Goal: Transaction & Acquisition: Book appointment/travel/reservation

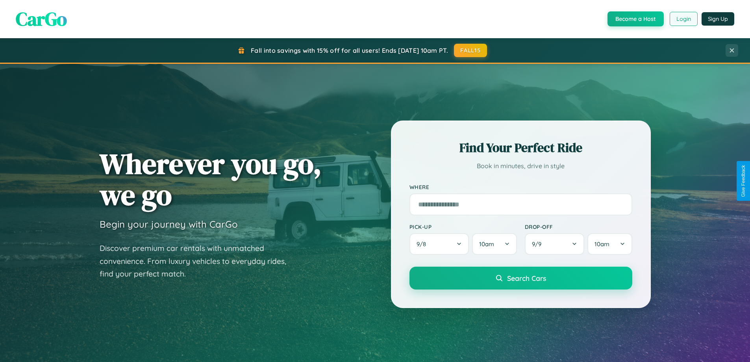
click at [683, 19] on button "Login" at bounding box center [684, 19] width 28 height 14
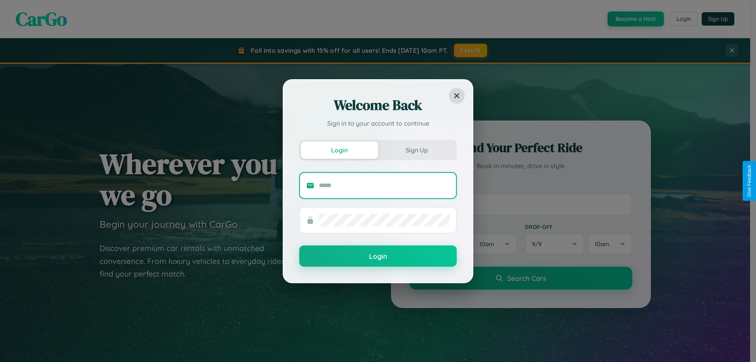
click at [384, 185] on input "text" at bounding box center [384, 185] width 131 height 13
type input "**********"
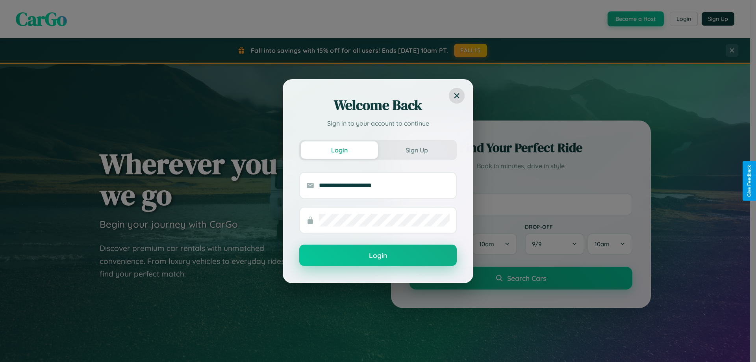
click at [378, 255] on button "Login" at bounding box center [377, 254] width 157 height 21
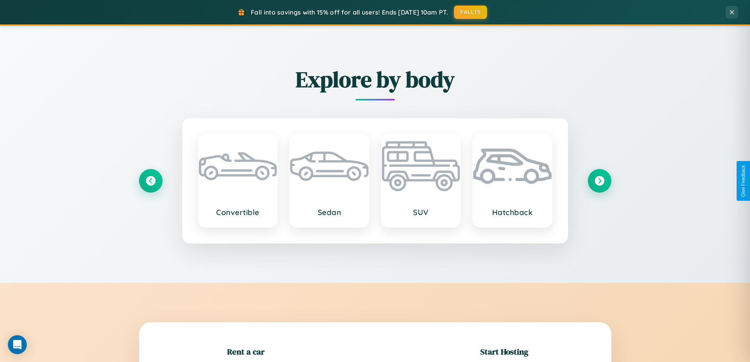
scroll to position [170, 0]
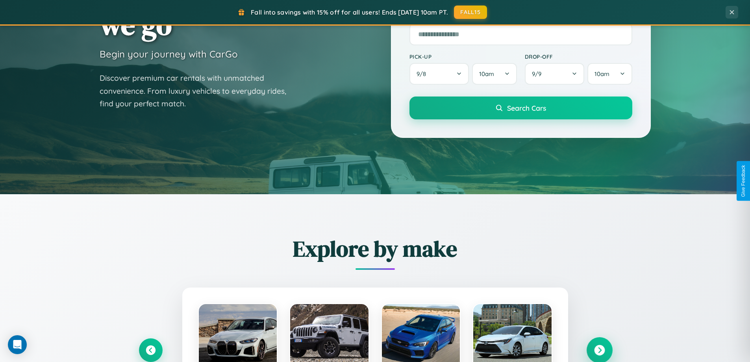
click at [599, 350] on icon at bounding box center [599, 350] width 11 height 11
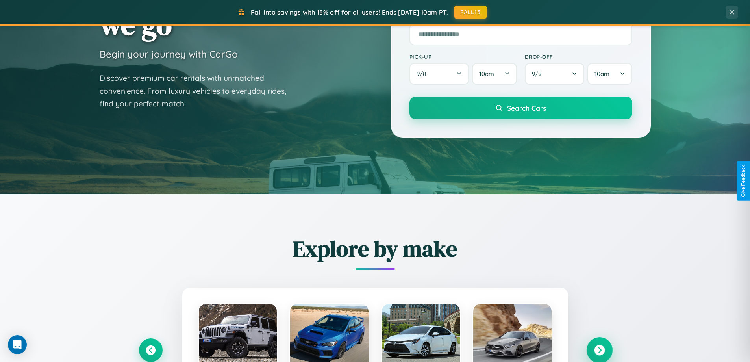
click at [599, 349] on icon at bounding box center [599, 350] width 11 height 11
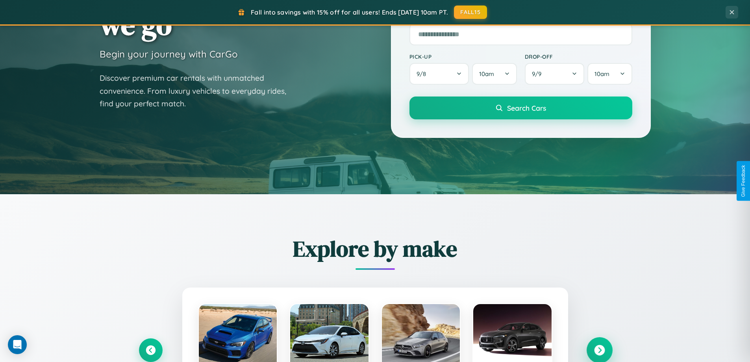
click at [599, 349] on icon at bounding box center [599, 350] width 11 height 11
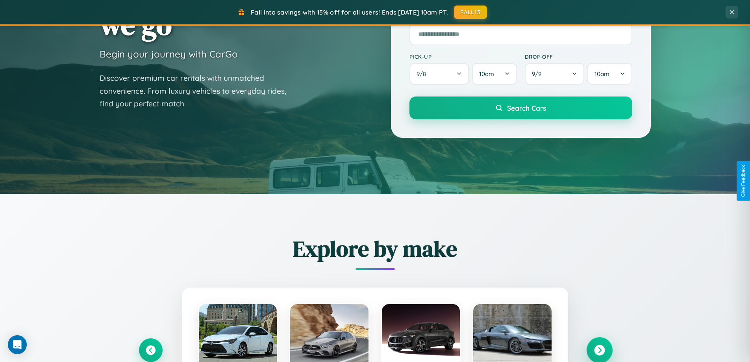
click at [599, 349] on icon at bounding box center [599, 350] width 11 height 11
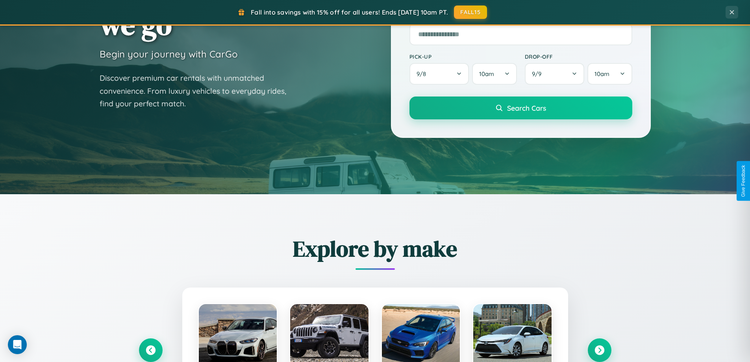
scroll to position [788, 0]
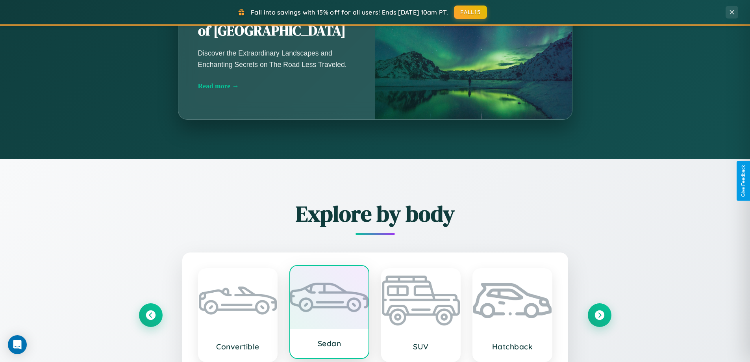
click at [329, 313] on div at bounding box center [329, 297] width 78 height 63
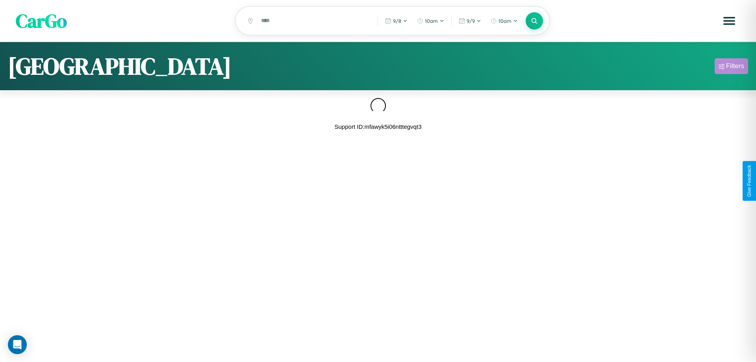
click at [731, 67] on div "Filters" at bounding box center [735, 66] width 18 height 8
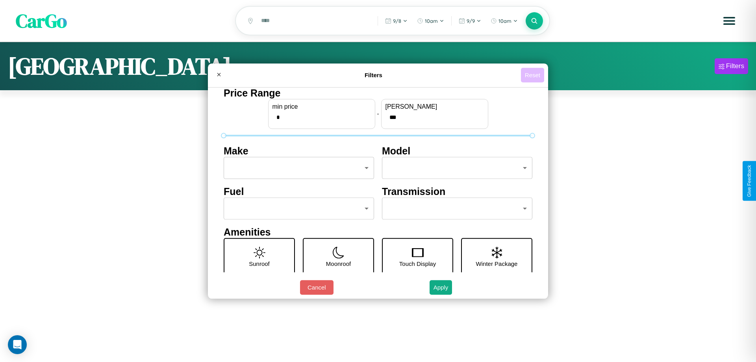
click at [532, 75] on button "Reset" at bounding box center [532, 75] width 23 height 15
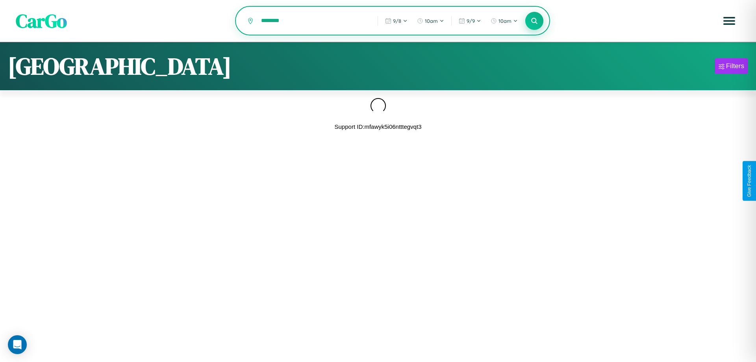
type input "********"
click at [534, 21] on icon at bounding box center [533, 20] width 7 height 7
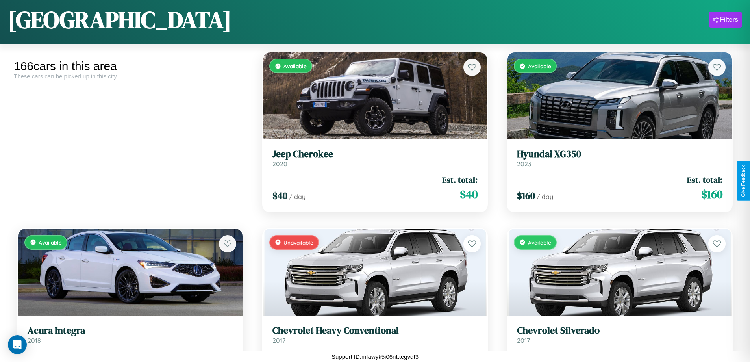
scroll to position [2931, 0]
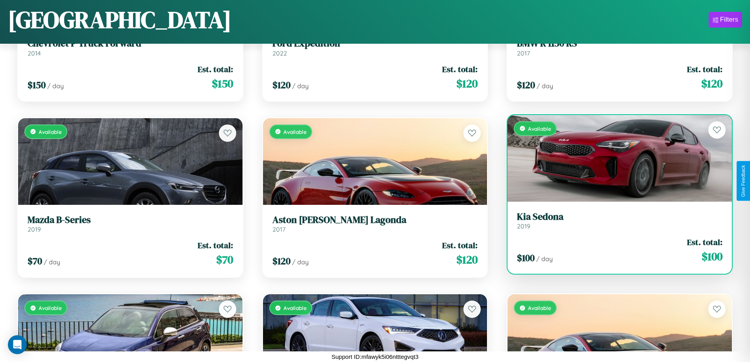
click at [614, 220] on h3 "Kia Sedona" at bounding box center [619, 216] width 205 height 11
